Goal: Task Accomplishment & Management: Complete application form

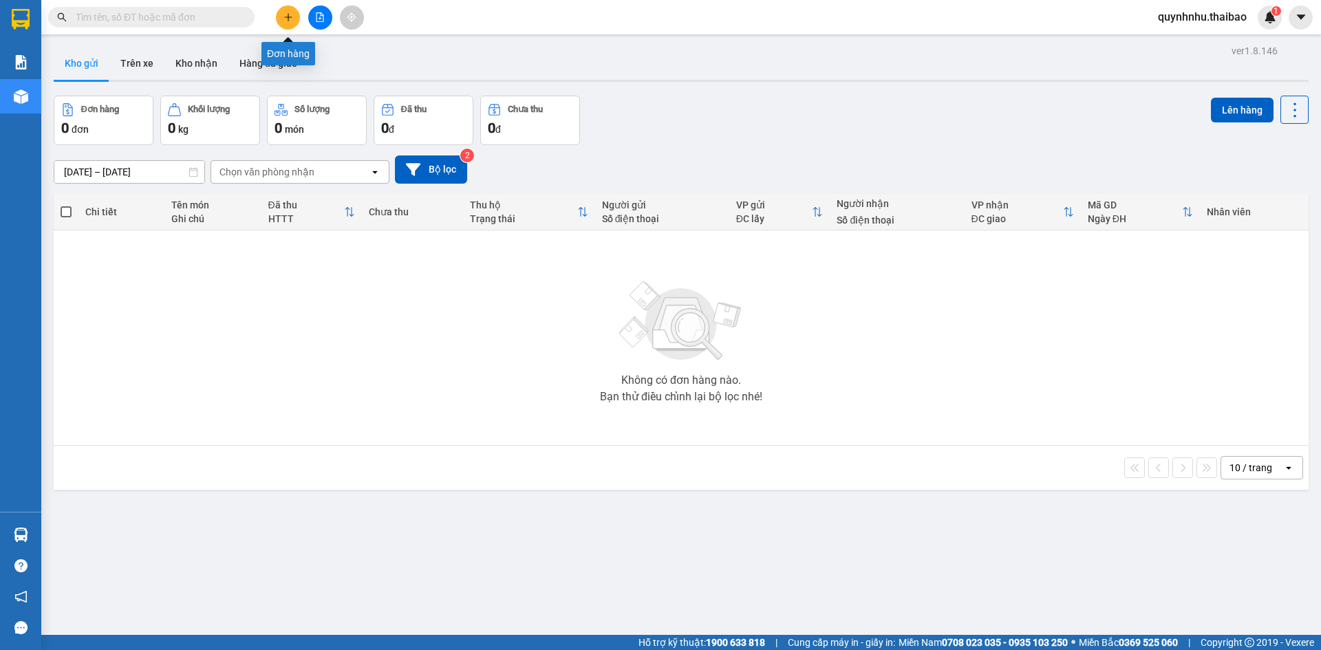
click at [292, 14] on icon "plus" at bounding box center [289, 17] width 10 height 10
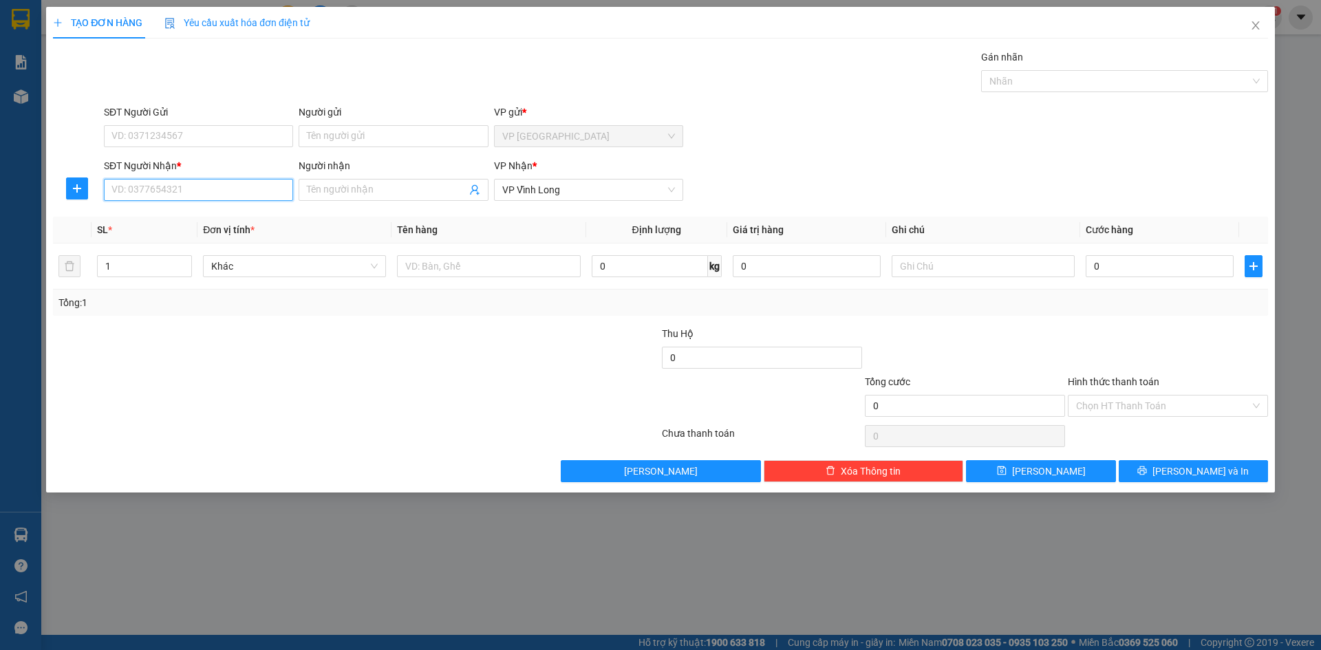
drag, startPoint x: 202, startPoint y: 190, endPoint x: 226, endPoint y: 170, distance: 31.3
click at [215, 184] on input "SĐT Người Nhận *" at bounding box center [198, 190] width 189 height 22
type input "0904993401"
click at [345, 191] on input "Người nhận" at bounding box center [386, 189] width 159 height 15
click at [332, 190] on input "CHI9J HẰNG" at bounding box center [386, 189] width 159 height 15
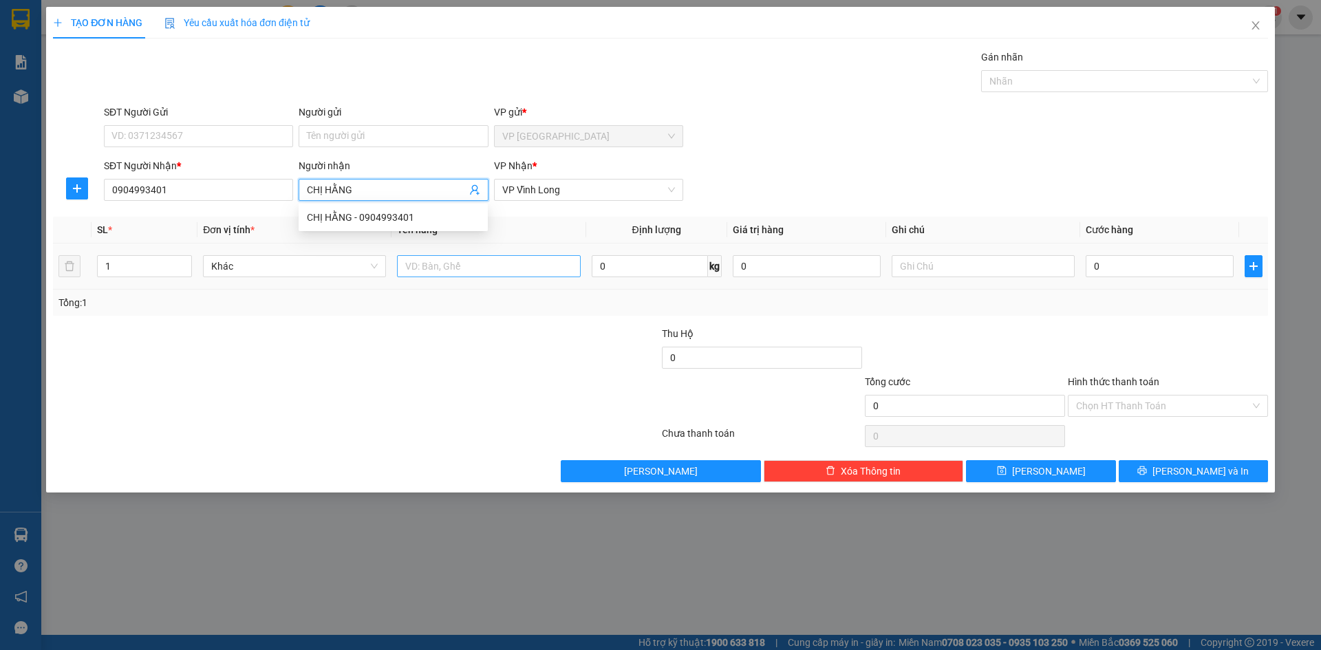
type input "CHỊ HẰNG"
click at [447, 273] on input "text" at bounding box center [488, 266] width 183 height 22
type input "1 TÚI ĐỎ"
click at [1097, 268] on input "0" at bounding box center [1160, 266] width 148 height 22
type input "1"
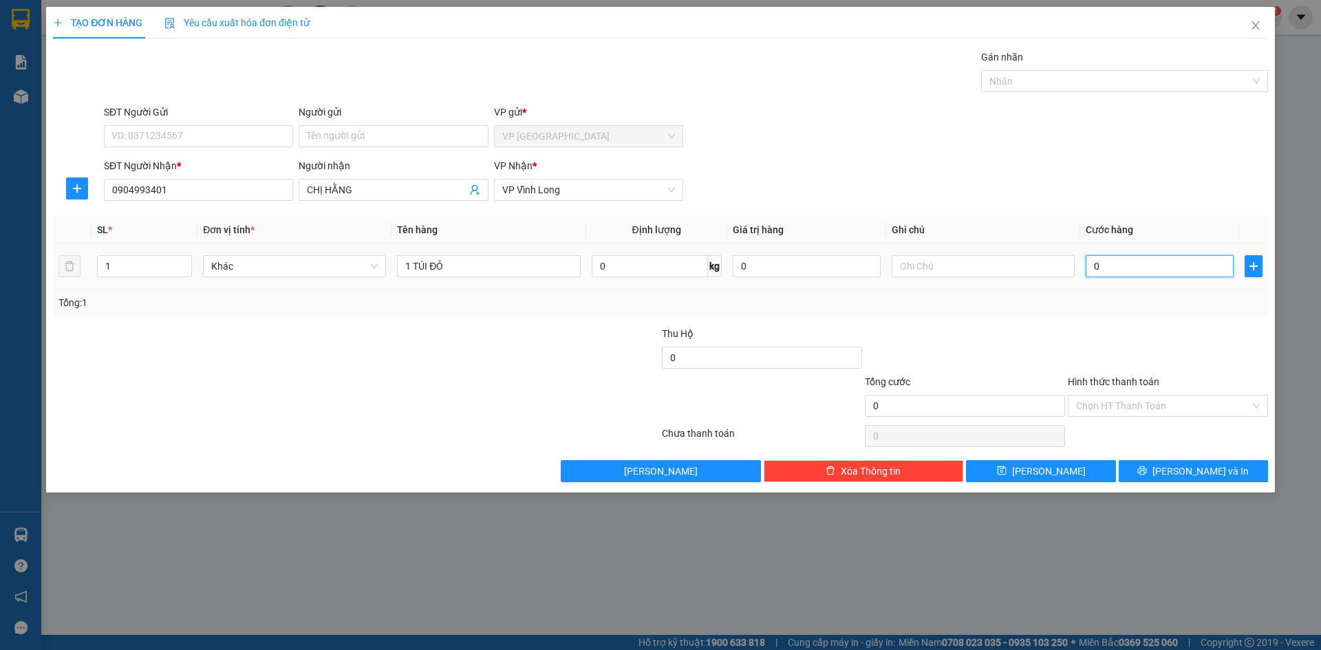
type input "1"
type input "10"
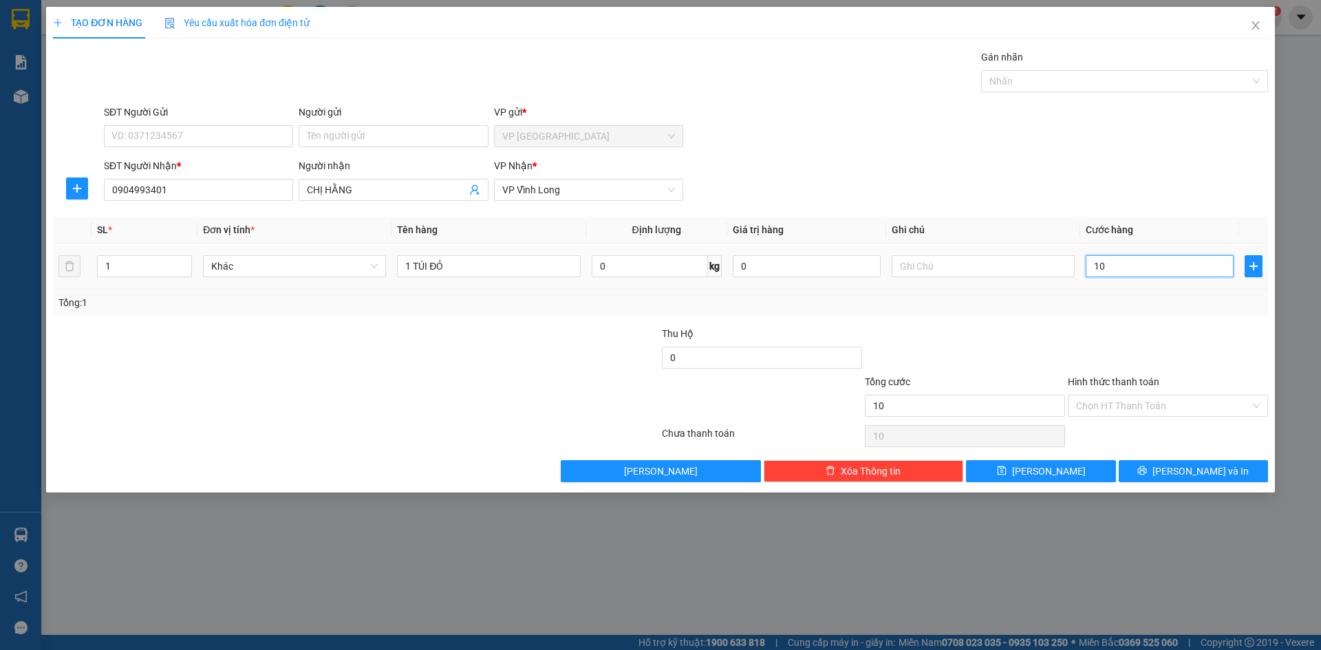
type input "100"
type input "1.000"
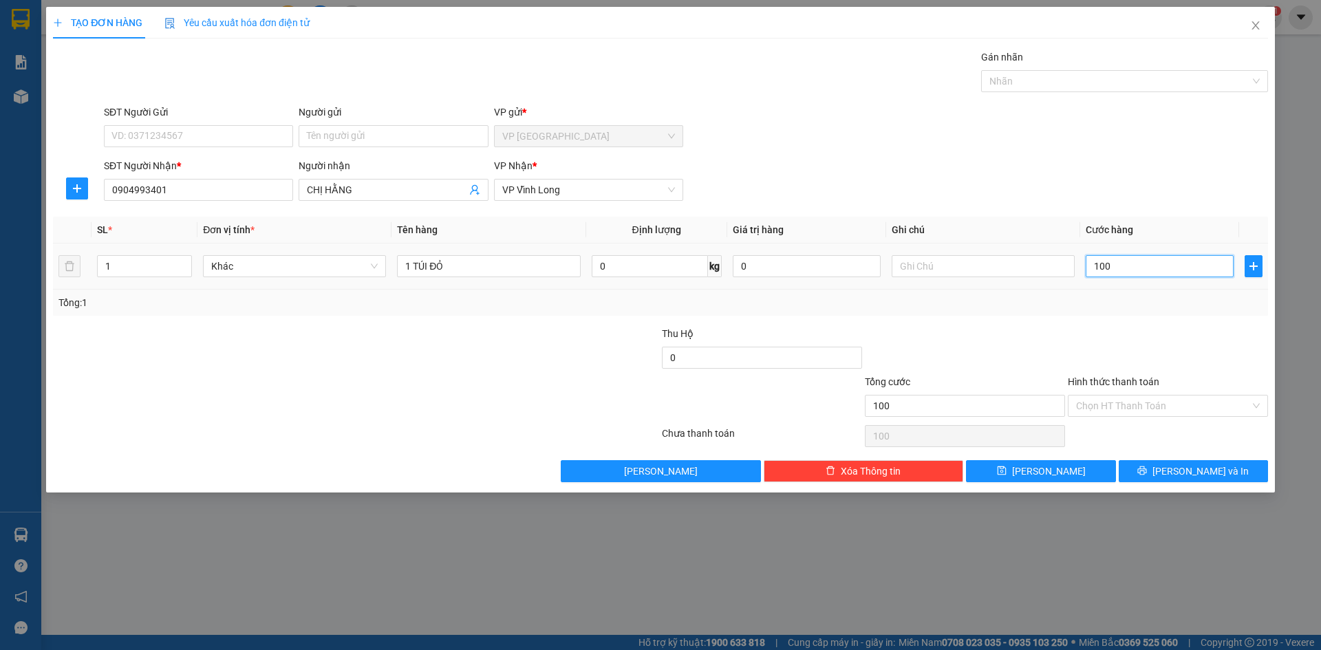
type input "1.000"
type input "10.000"
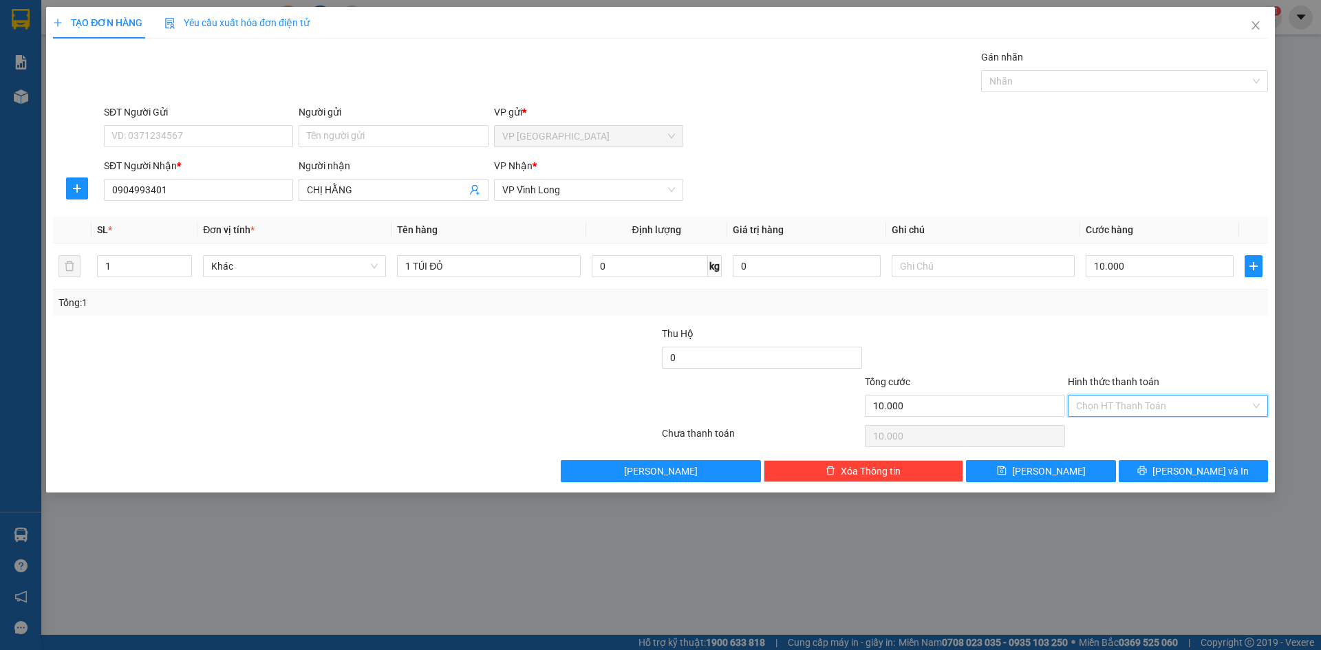
click at [1107, 407] on input "Hình thức thanh toán" at bounding box center [1163, 406] width 174 height 21
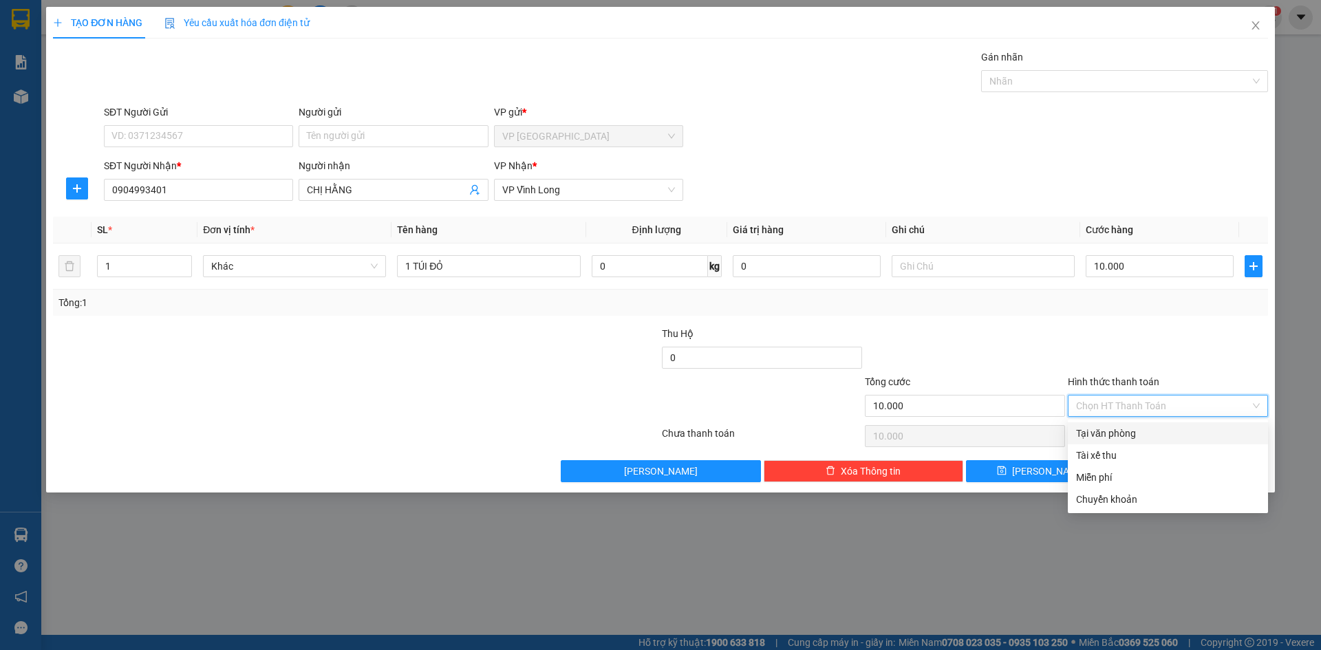
click at [1117, 432] on div "Tại văn phòng" at bounding box center [1168, 433] width 184 height 15
type input "0"
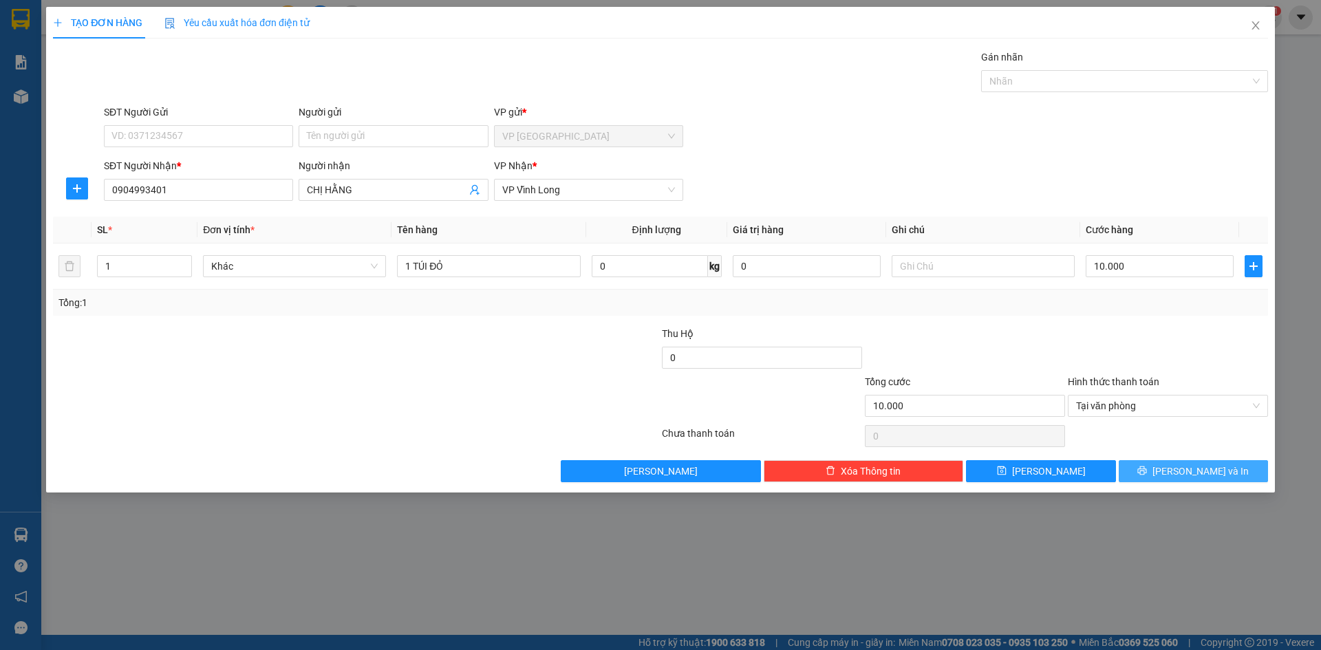
click at [1182, 472] on span "[PERSON_NAME] và In" at bounding box center [1201, 471] width 96 height 15
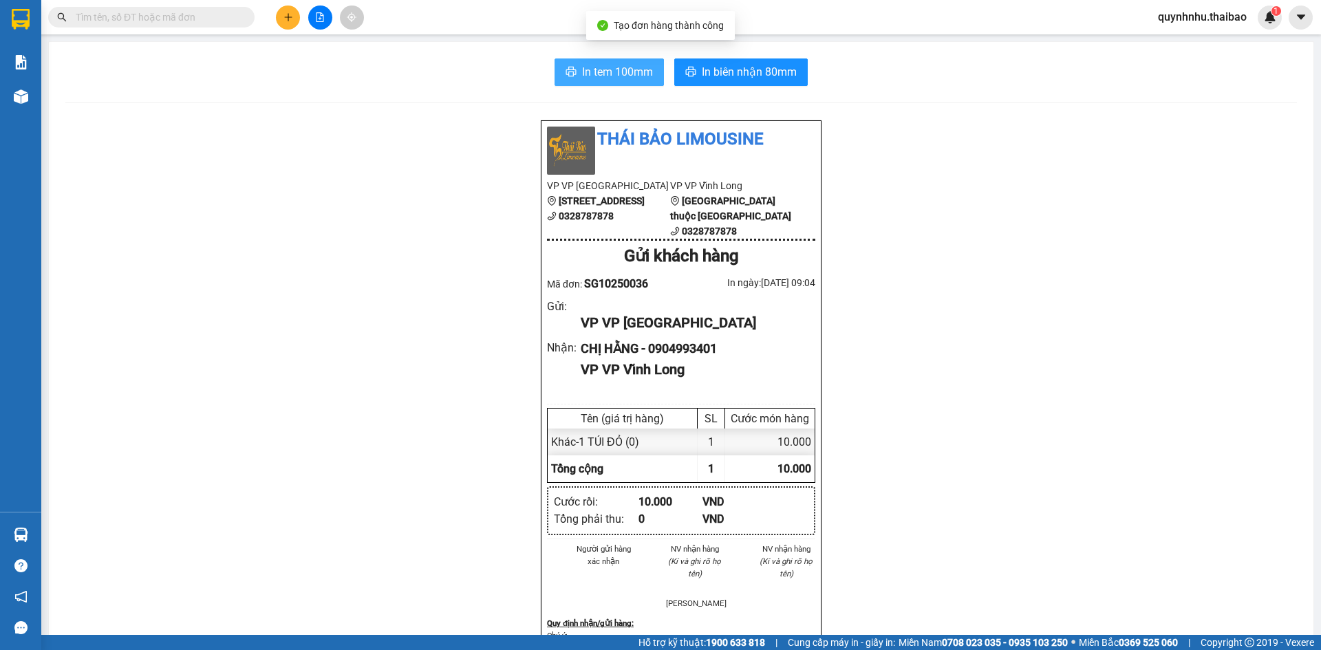
click at [621, 73] on span "In tem 100mm" at bounding box center [617, 71] width 71 height 17
click at [1298, 18] on icon "caret-down" at bounding box center [1301, 17] width 12 height 12
drag, startPoint x: 1050, startPoint y: 122, endPoint x: 1077, endPoint y: 94, distance: 38.9
click at [1055, 120] on div "Thái Bảo Limousine VP VP [GEOGRAPHIC_DATA] [STREET_ADDRESS][GEOGRAPHIC_DATA] 03…" at bounding box center [681, 644] width 1232 height 1048
click at [1224, 14] on span "quynhnhu.thaibao" at bounding box center [1202, 16] width 111 height 17
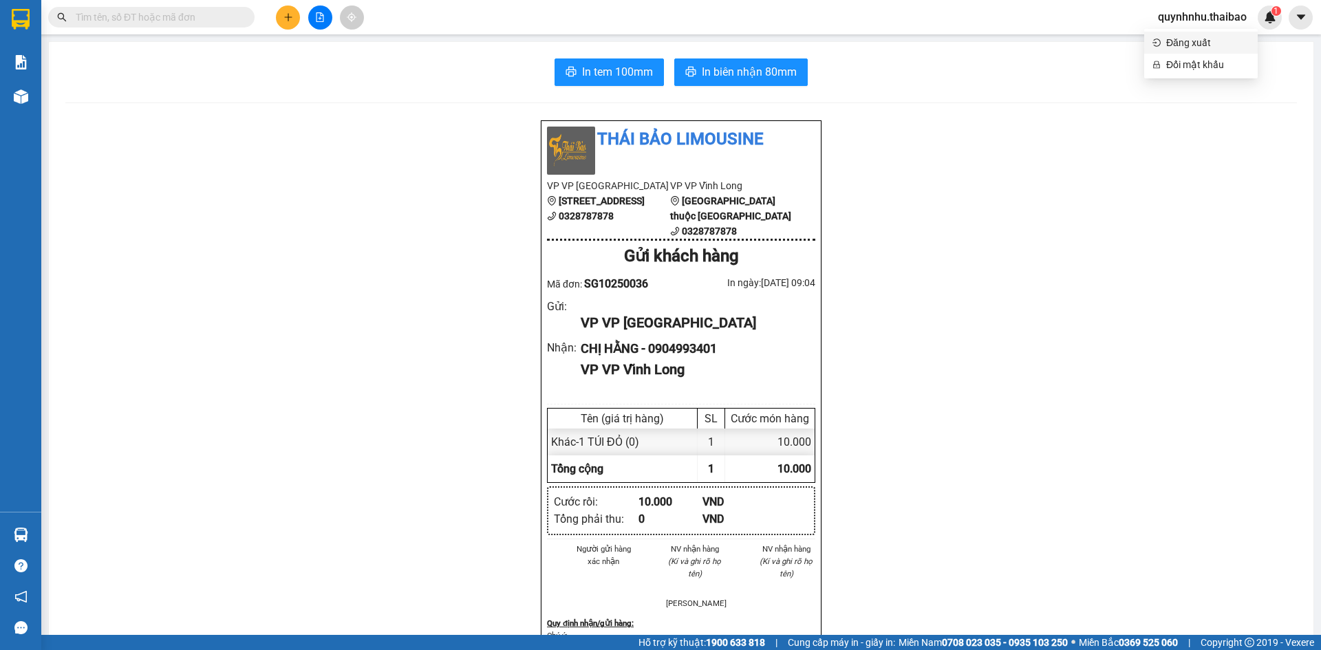
click at [1204, 44] on span "Đăng xuất" at bounding box center [1207, 42] width 83 height 15
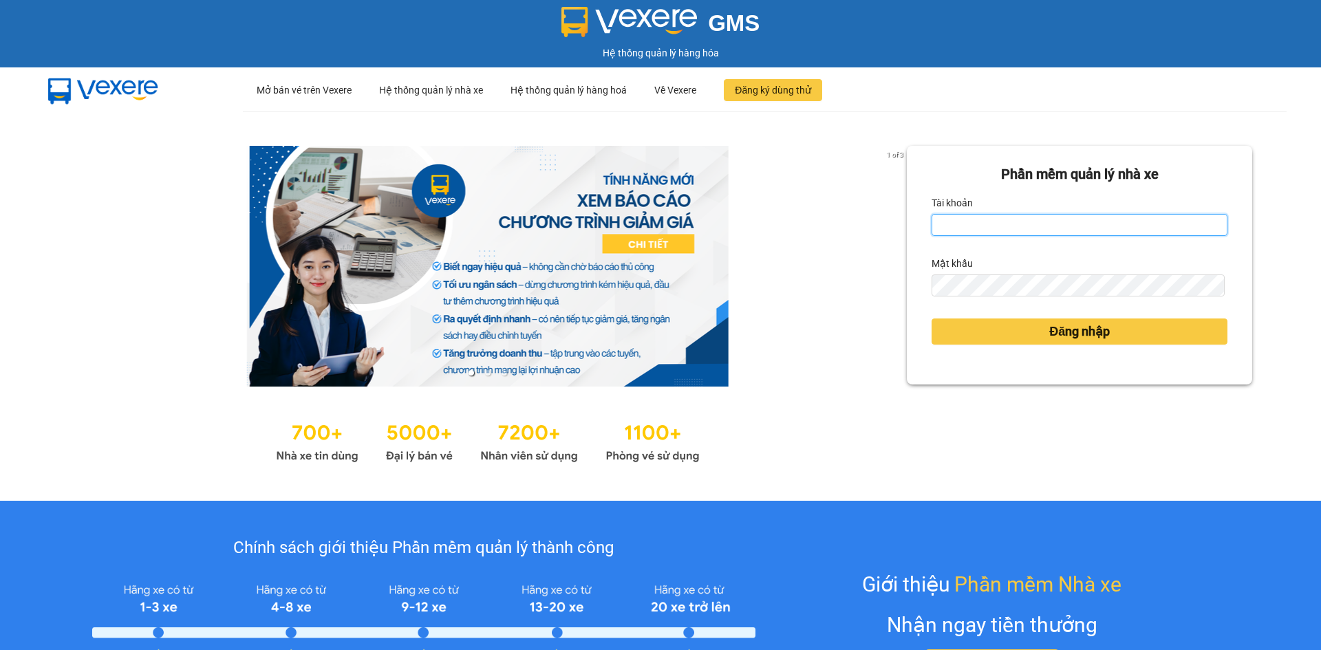
click at [1056, 221] on input "Tài khoản" at bounding box center [1080, 225] width 296 height 22
type input "H"
type input "hongmien.thaibao"
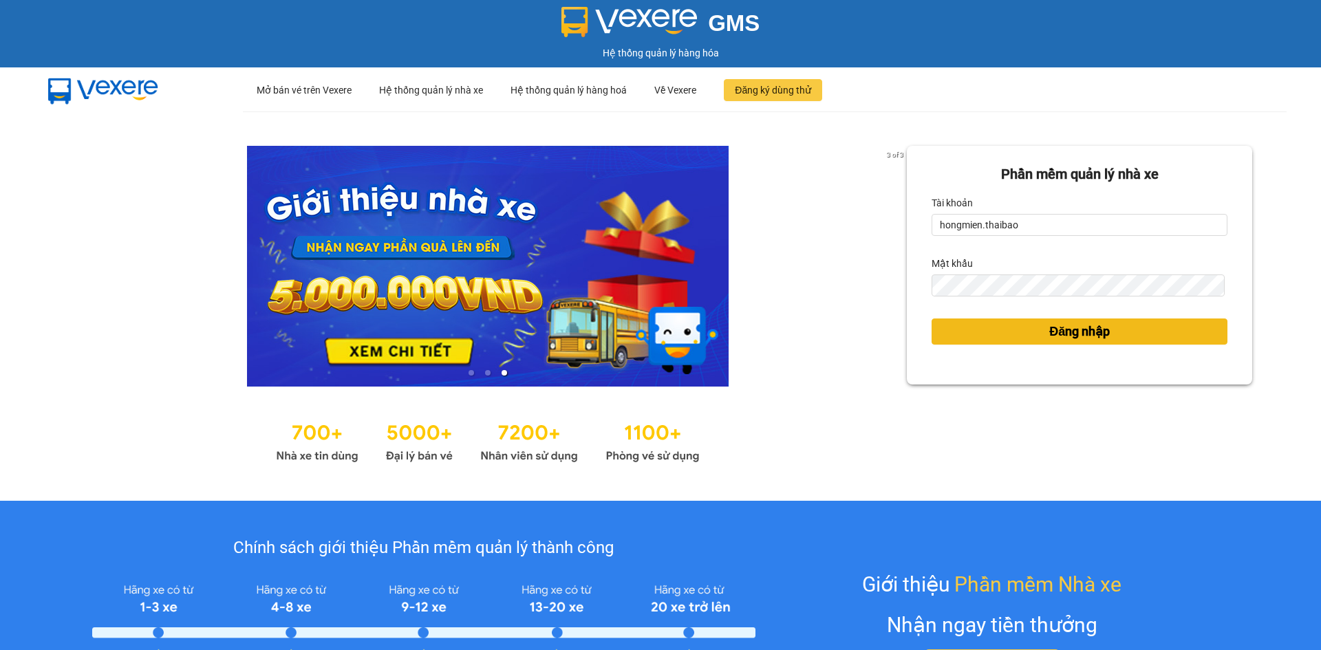
click at [1055, 327] on span "Đăng nhập" at bounding box center [1079, 331] width 61 height 19
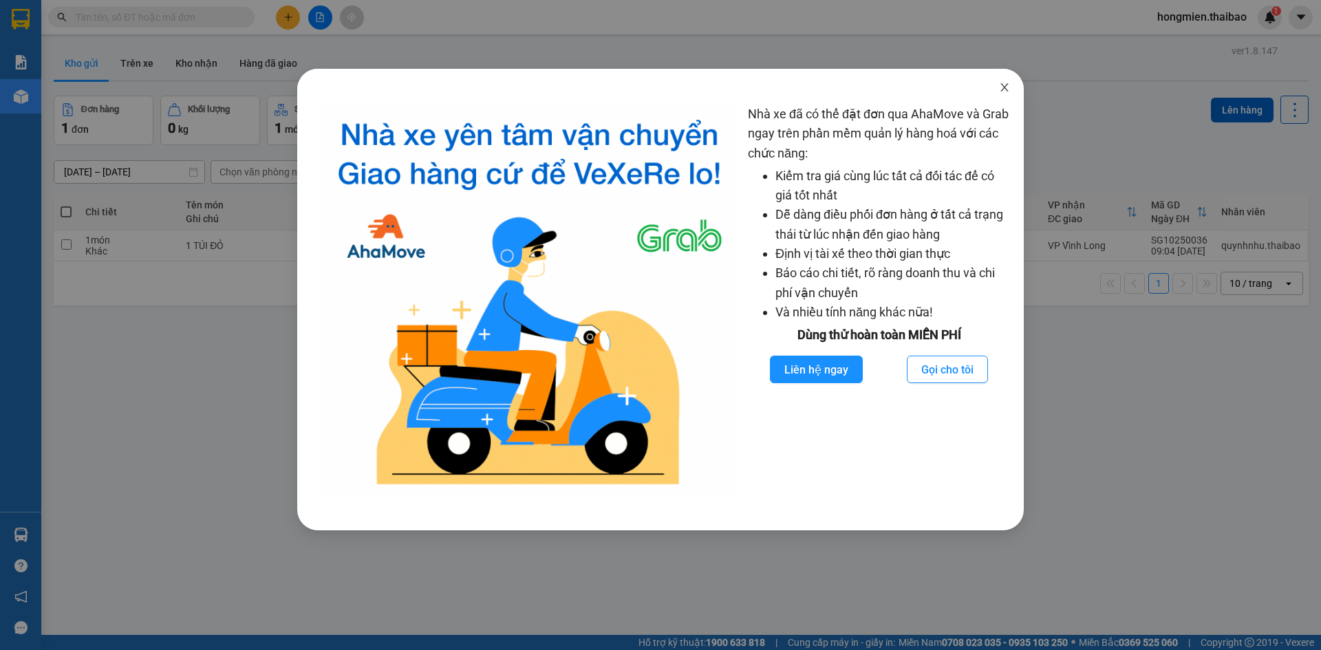
click at [1004, 87] on icon "close" at bounding box center [1005, 87] width 8 height 8
